Goal: Navigation & Orientation: Find specific page/section

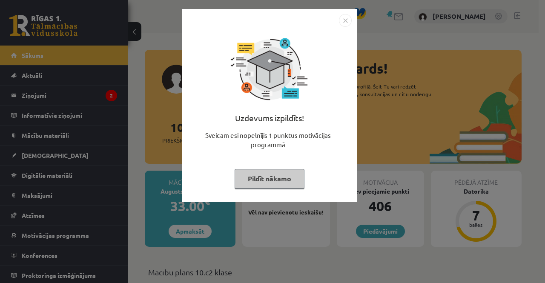
click at [346, 23] on img "Close" at bounding box center [345, 20] width 13 height 13
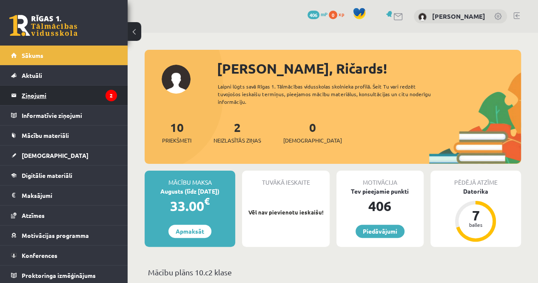
click at [66, 96] on legend "Ziņojumi 2" at bounding box center [69, 96] width 95 height 20
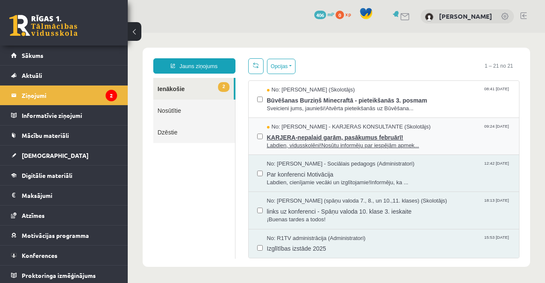
click at [289, 136] on span "KARJERA-nepalaid garām, pasākumus februārī!" at bounding box center [389, 136] width 244 height 11
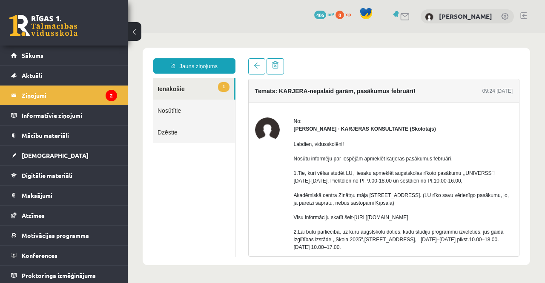
click at [176, 86] on link "1 Ienākošie" at bounding box center [193, 89] width 80 height 22
click at [58, 95] on legend "Ziņojumi 2" at bounding box center [69, 96] width 95 height 20
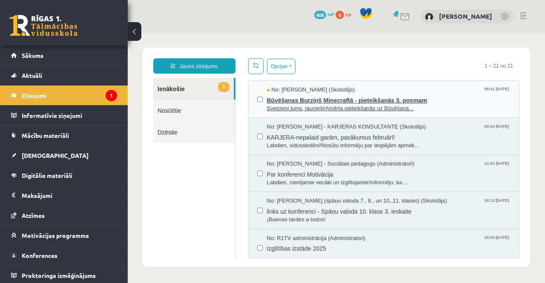
click at [288, 95] on span "Būvēšanas Burziņš Minecraftā - pieteikšanās 3. posmam" at bounding box center [389, 99] width 244 height 11
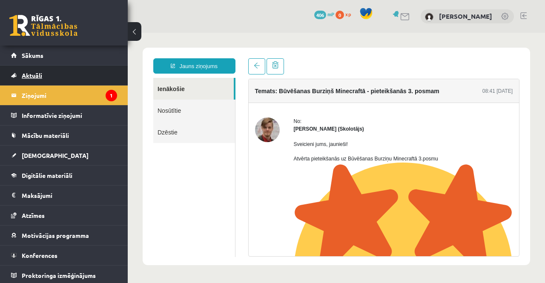
click at [36, 74] on span "Aktuāli" at bounding box center [32, 75] width 20 height 8
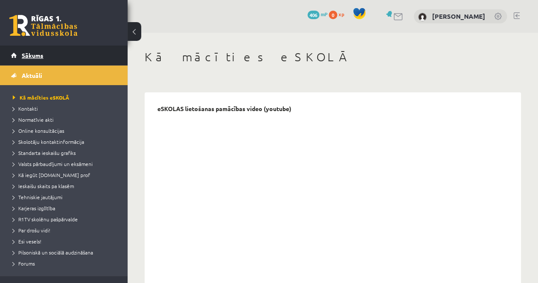
click at [39, 54] on span "Sākums" at bounding box center [33, 55] width 22 height 8
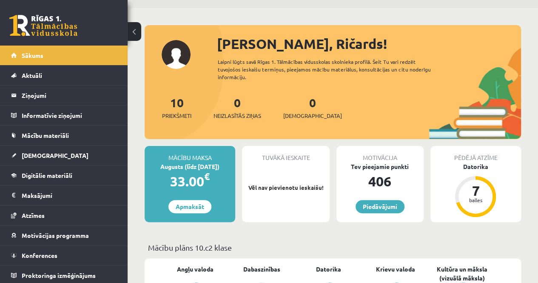
scroll to position [43, 0]
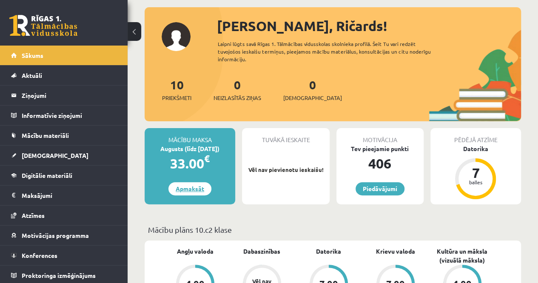
click at [197, 191] on link "Apmaksāt" at bounding box center [189, 188] width 43 height 13
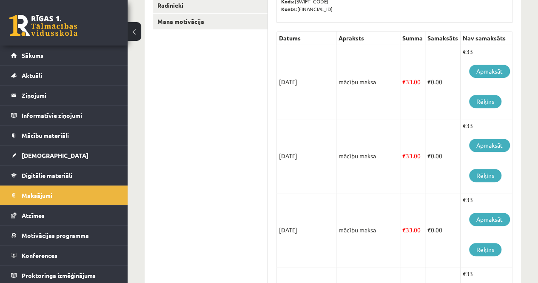
scroll to position [85, 0]
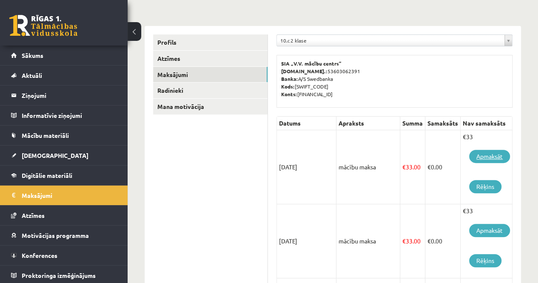
click at [489, 155] on link "Apmaksāt" at bounding box center [489, 156] width 41 height 13
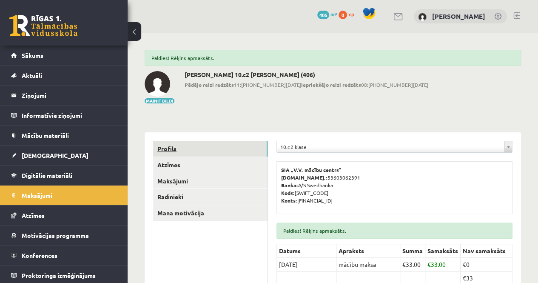
click at [179, 152] on link "Profils" at bounding box center [210, 149] width 114 height 16
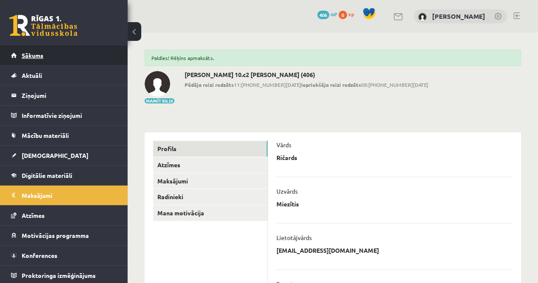
click at [49, 57] on link "Sākums" at bounding box center [64, 56] width 106 height 20
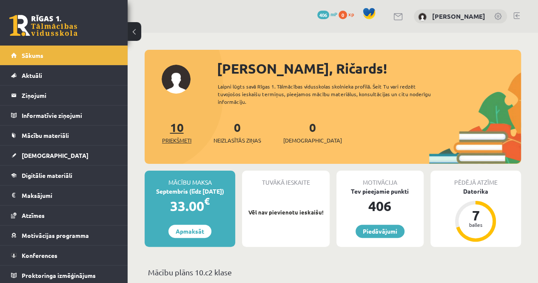
click at [173, 140] on span "Priekšmeti" at bounding box center [176, 140] width 29 height 9
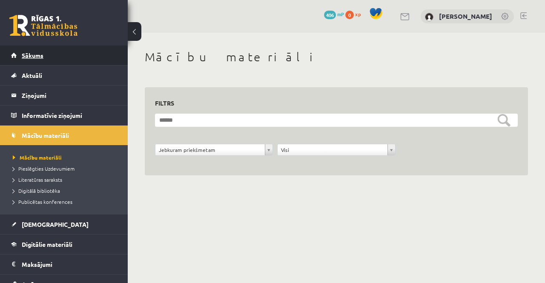
click at [38, 56] on span "Sākums" at bounding box center [33, 55] width 22 height 8
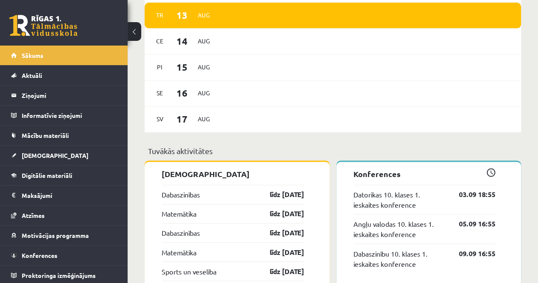
scroll to position [596, 0]
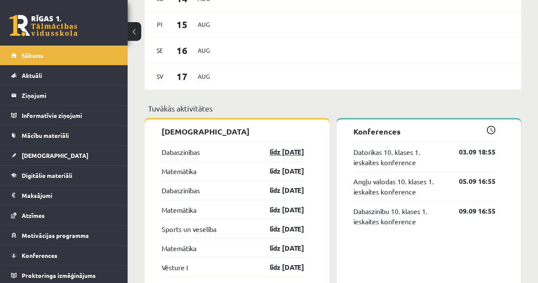
click at [275, 154] on link "līdz [DATE]" at bounding box center [279, 152] width 49 height 10
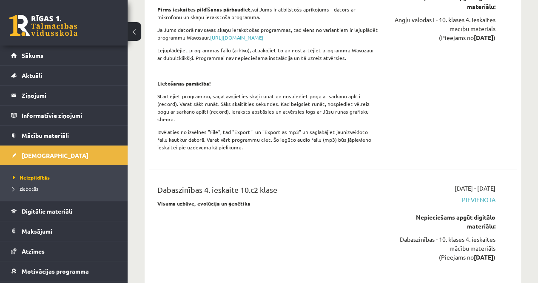
scroll to position [4296, 0]
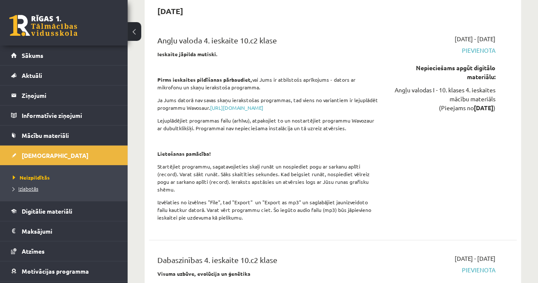
click at [26, 189] on span "Izlabotās" at bounding box center [26, 188] width 26 height 7
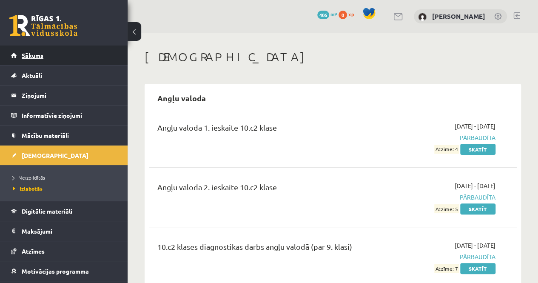
click at [41, 53] on span "Sākums" at bounding box center [33, 55] width 22 height 8
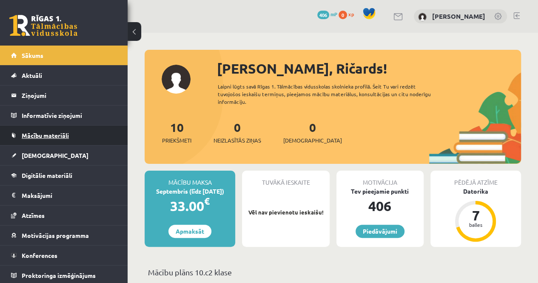
click at [49, 136] on span "Mācību materiāli" at bounding box center [45, 135] width 47 height 8
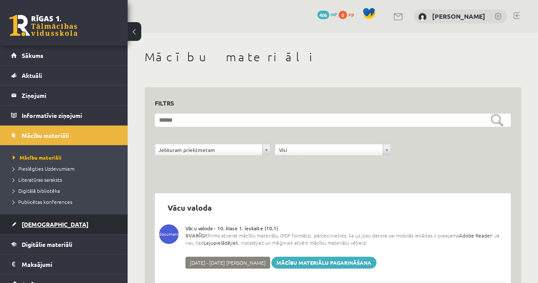
click at [35, 220] on span "[DEMOGRAPHIC_DATA]" at bounding box center [55, 224] width 67 height 8
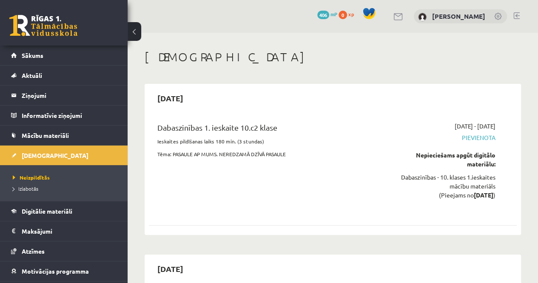
click at [55, 29] on link at bounding box center [43, 25] width 68 height 21
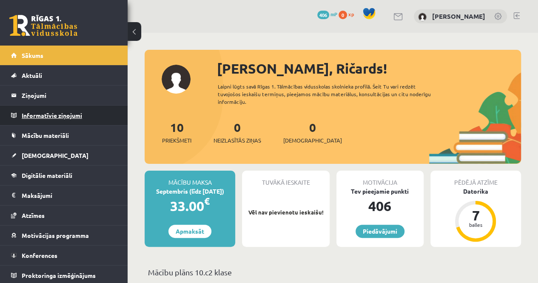
click at [58, 119] on legend "Informatīvie ziņojumi 0" at bounding box center [69, 116] width 95 height 20
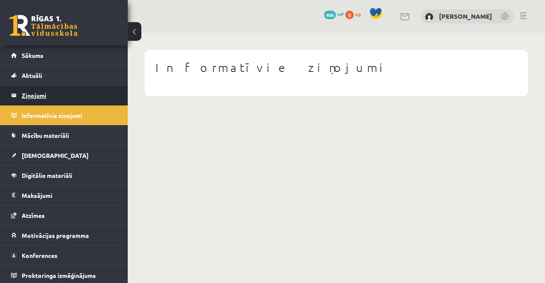
click at [41, 97] on legend "Ziņojumi 0" at bounding box center [69, 96] width 95 height 20
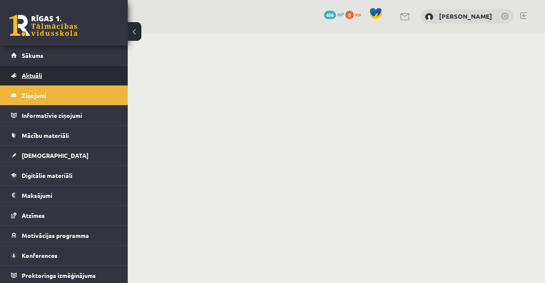
click at [40, 74] on span "Aktuāli" at bounding box center [32, 75] width 20 height 8
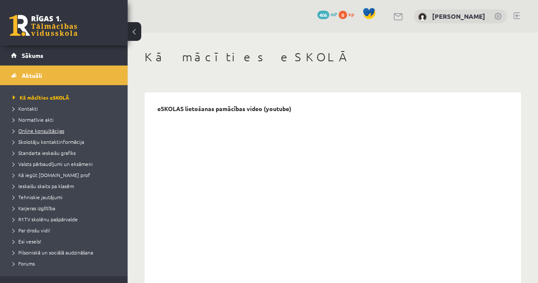
click at [43, 129] on span "Online konsultācijas" at bounding box center [38, 130] width 51 height 7
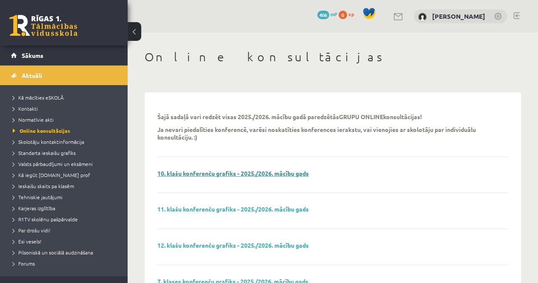
click at [231, 174] on link "10. klašu konferenču grafiks - 2025./2026. mācību gads" at bounding box center [232, 173] width 151 height 8
click at [32, 109] on span "Kontakti" at bounding box center [25, 108] width 25 height 7
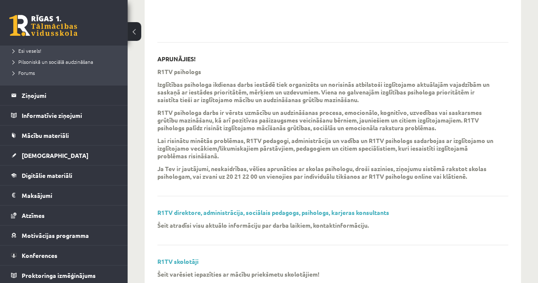
scroll to position [274, 0]
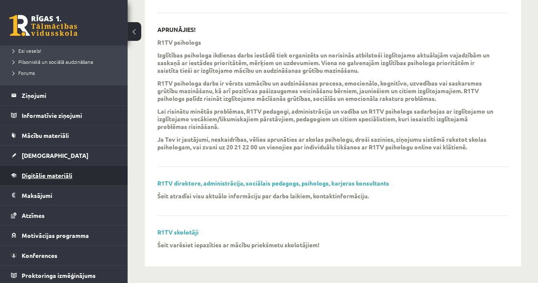
click at [56, 173] on span "Digitālie materiāli" at bounding box center [47, 175] width 51 height 8
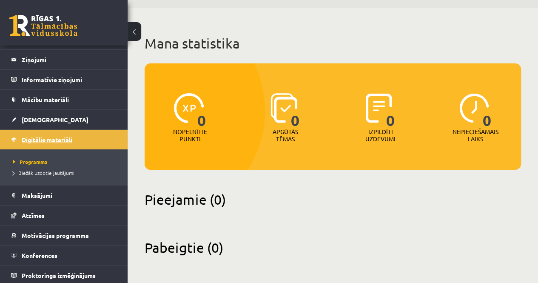
scroll to position [25, 0]
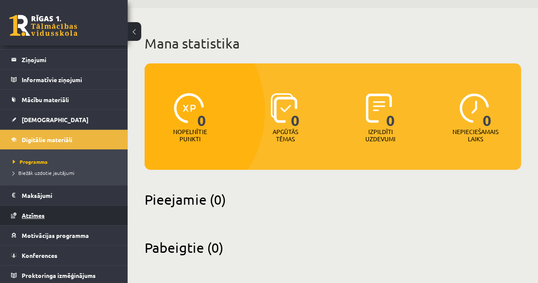
click at [38, 212] on span "Atzīmes" at bounding box center [33, 215] width 23 height 8
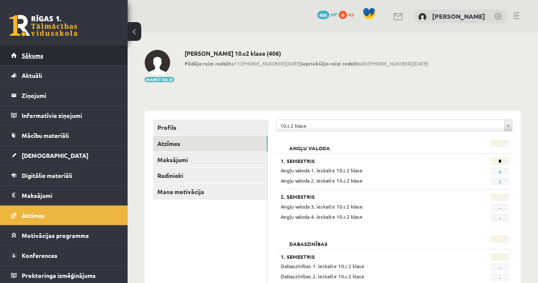
click at [37, 53] on span "Sākums" at bounding box center [33, 55] width 22 height 8
